Goal: Task Accomplishment & Management: Complete application form

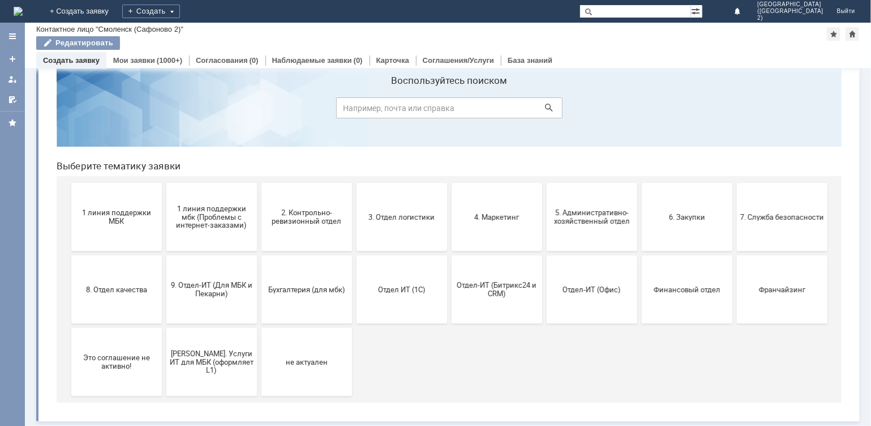
scroll to position [35, 0]
click at [214, 290] on span "9. Отдел-ИТ (Для МБК и Пекарни)" at bounding box center [211, 288] width 84 height 17
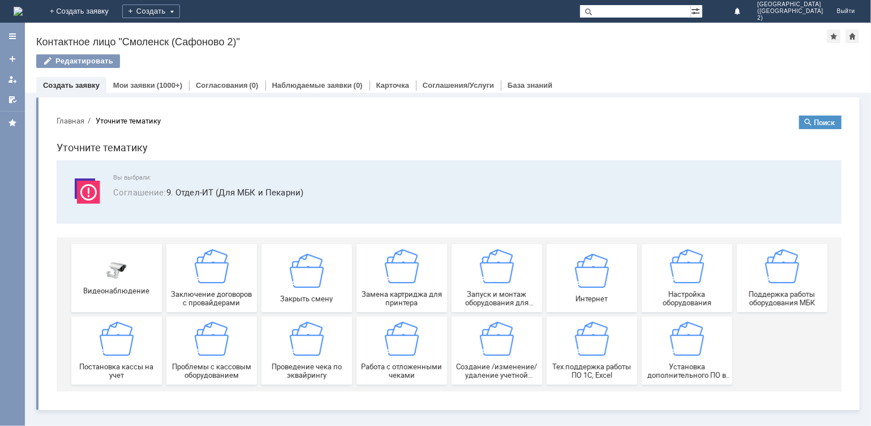
scroll to position [0, 0]
click at [411, 354] on div "Работа с отложенными чеками" at bounding box center [401, 350] width 84 height 58
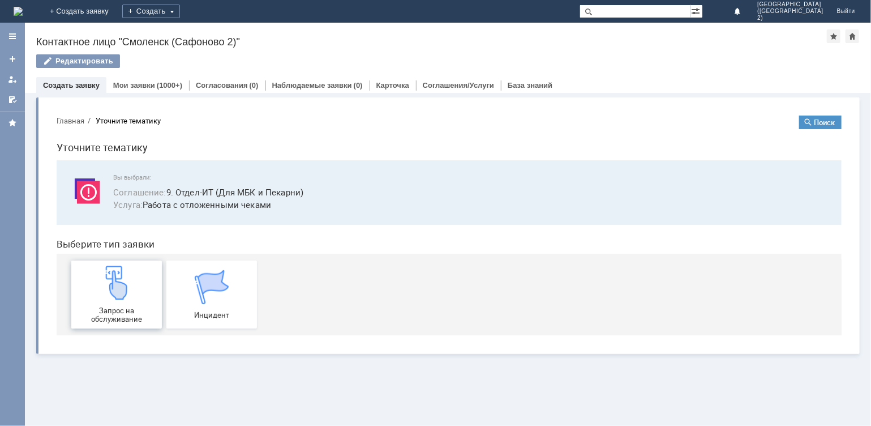
click at [125, 297] on img at bounding box center [116, 282] width 34 height 34
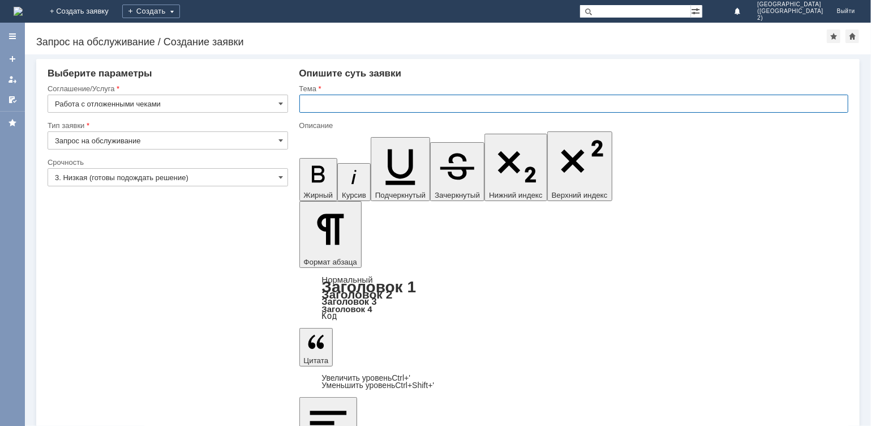
click at [319, 105] on input "text" at bounding box center [574, 104] width 550 height 18
type input "отмена чека"
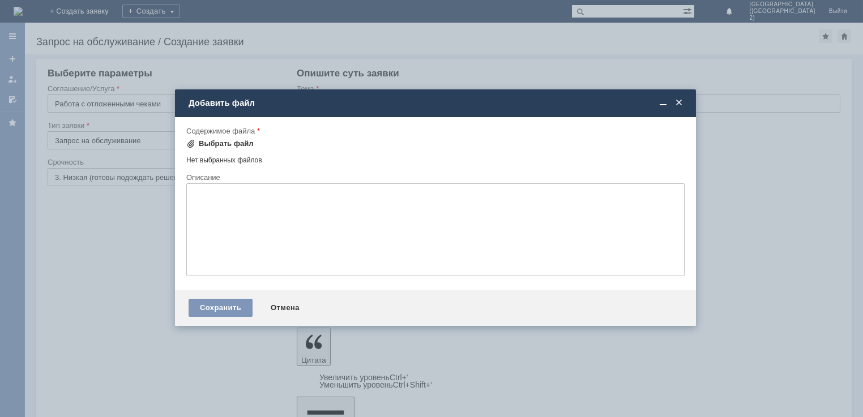
click at [226, 141] on div "Выбрать файл" at bounding box center [226, 143] width 55 height 9
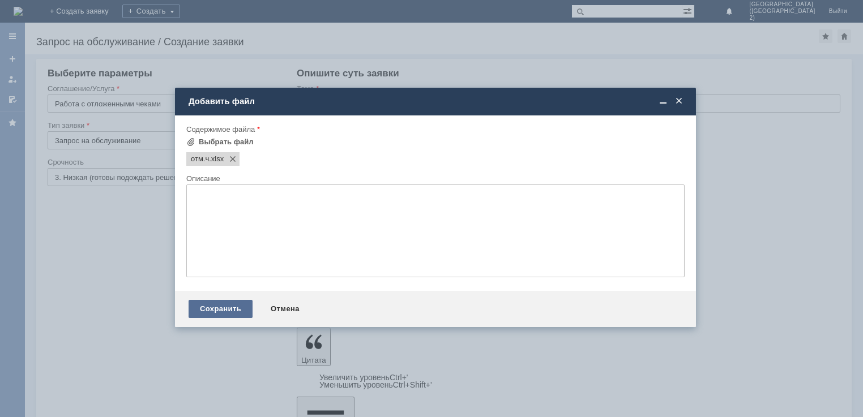
click at [204, 310] on div "Сохранить" at bounding box center [220, 309] width 64 height 18
